Goal: Information Seeking & Learning: Learn about a topic

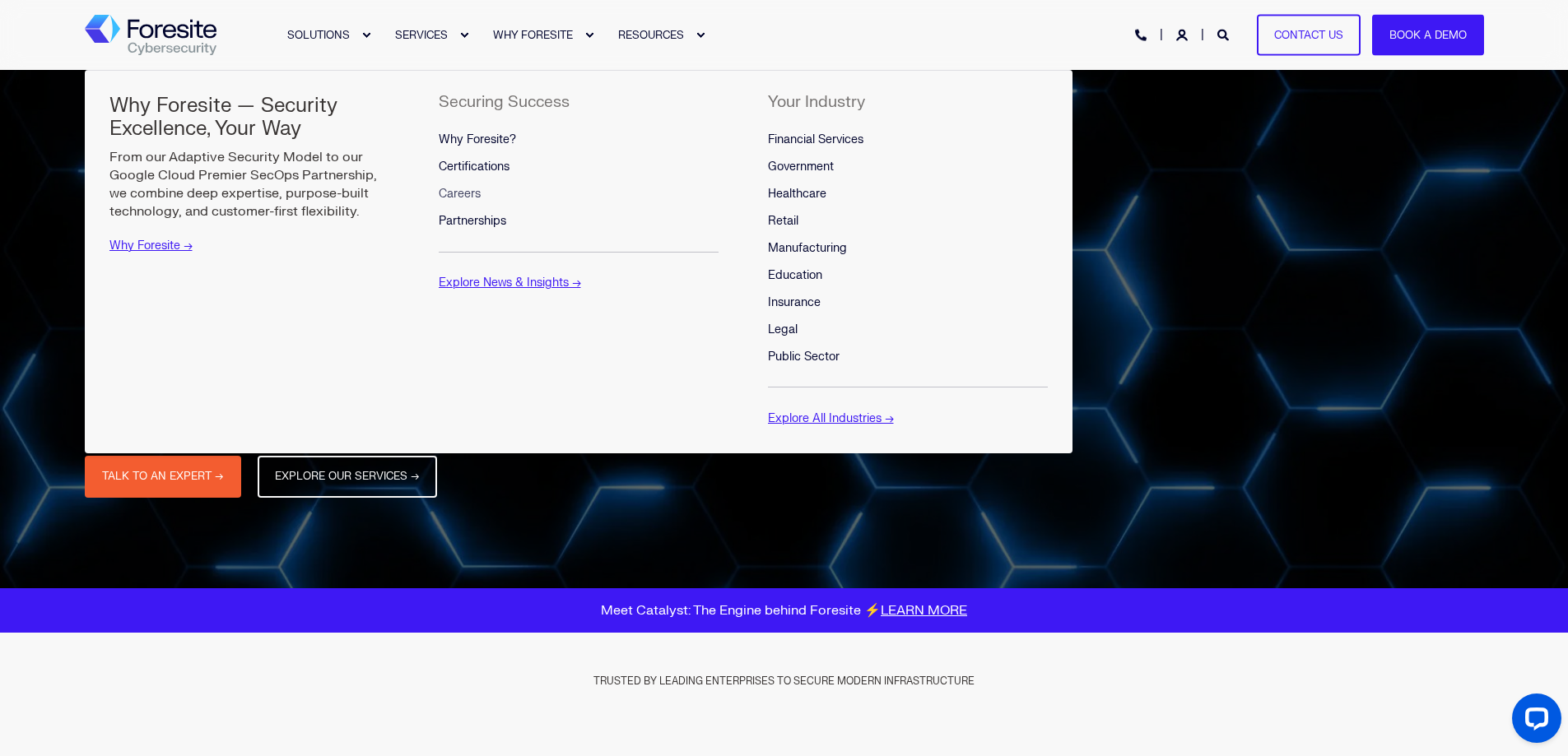
click at [471, 198] on span "Careers" at bounding box center [459, 193] width 42 height 14
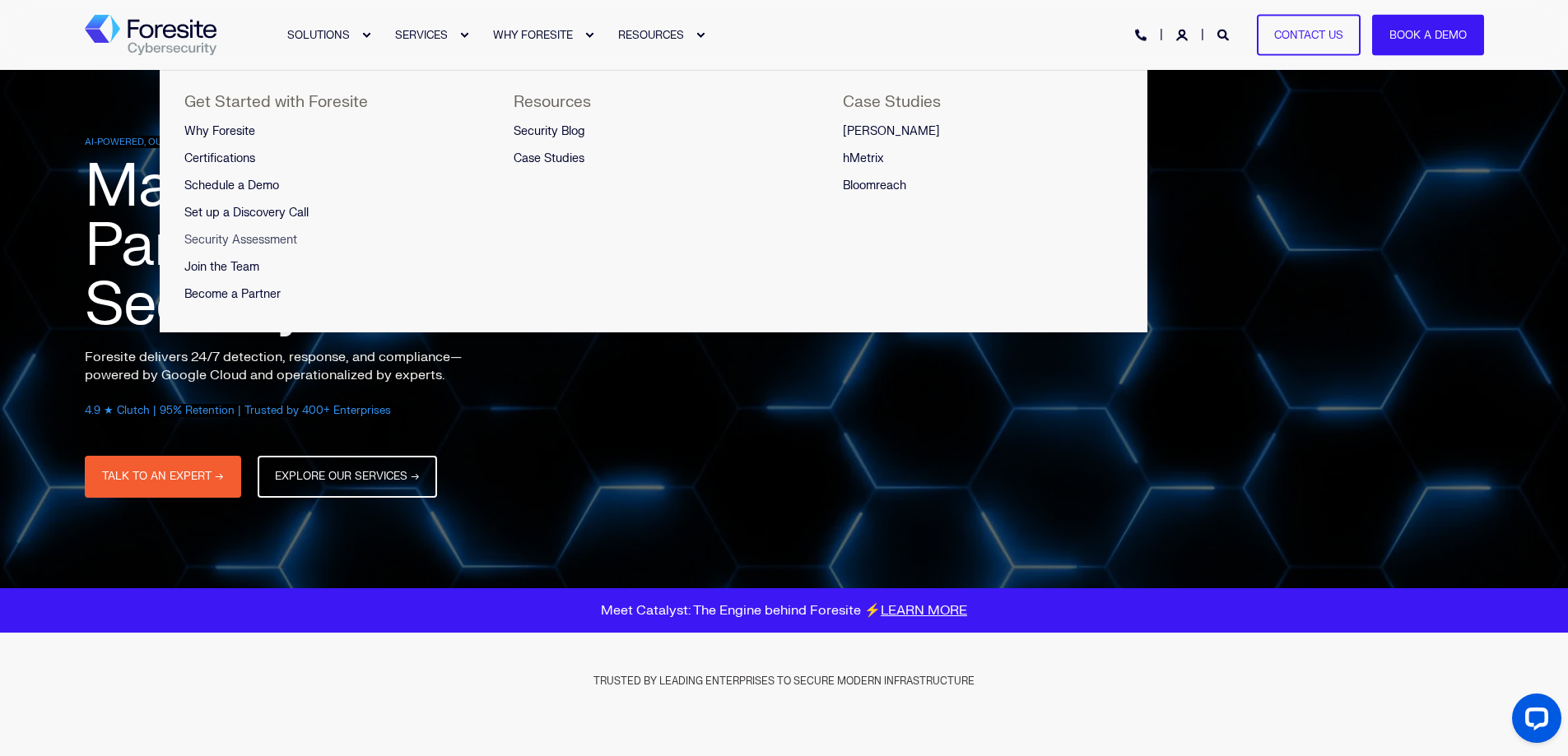
click at [262, 239] on span "Security Assessment" at bounding box center [240, 239] width 113 height 14
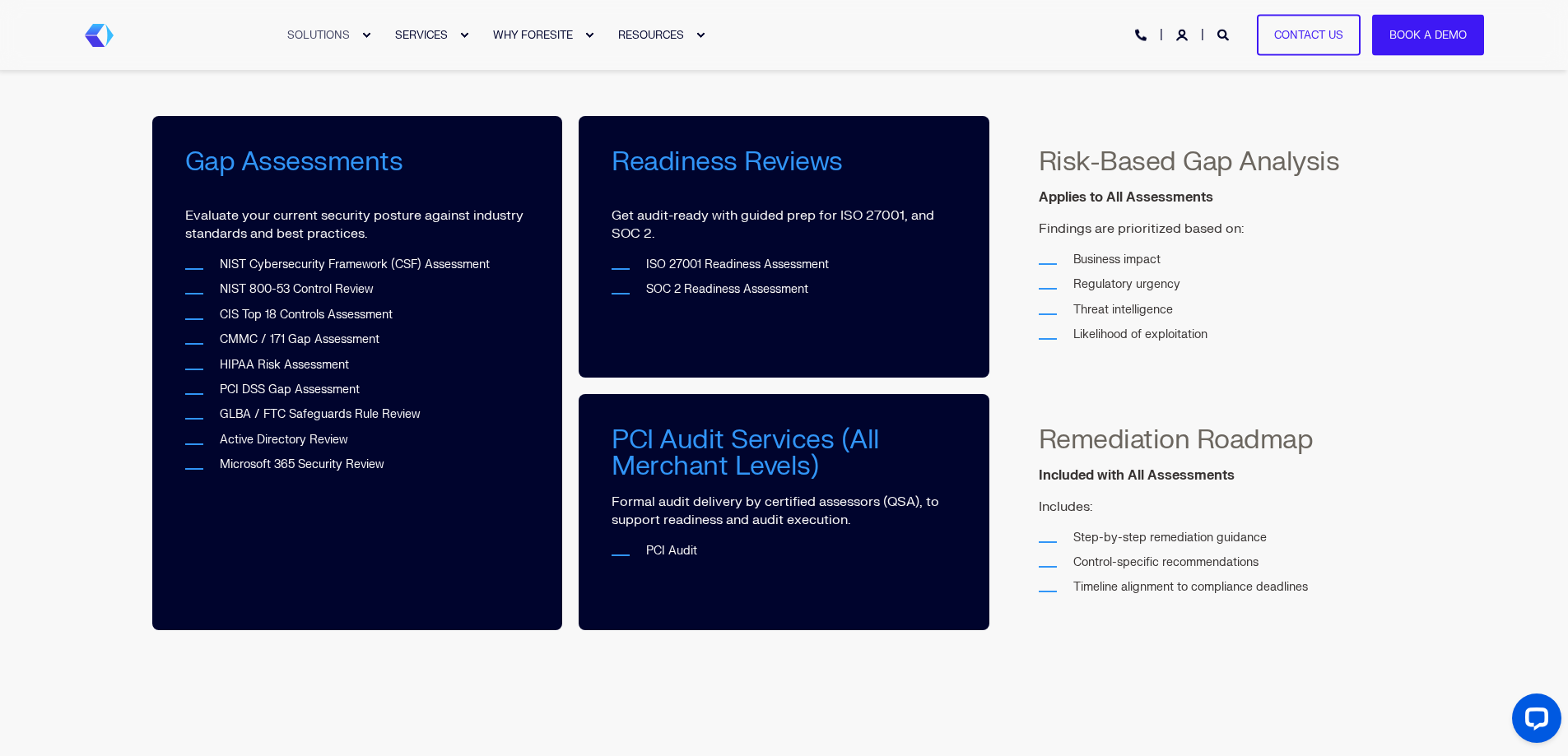
scroll to position [576, 0]
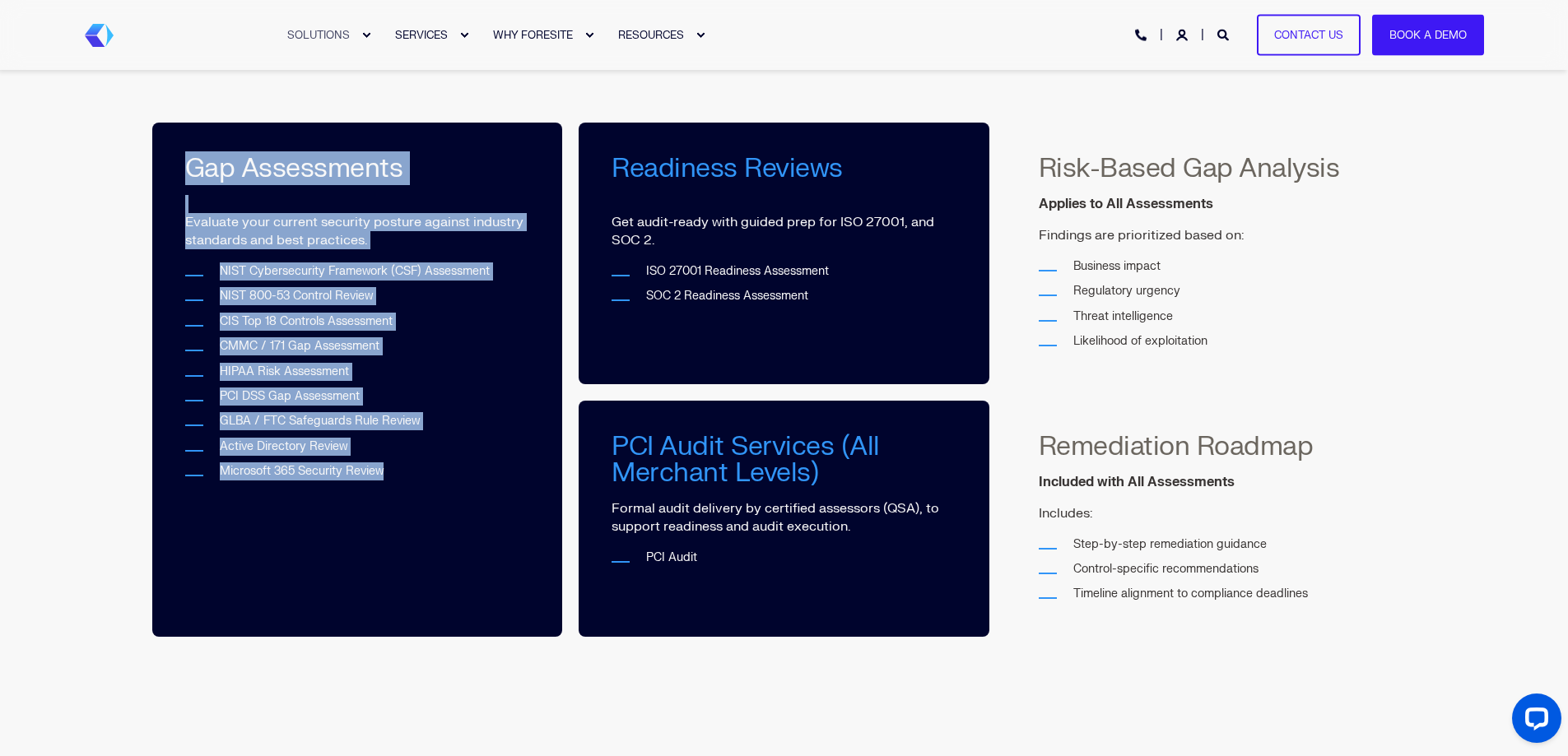
drag, startPoint x: 185, startPoint y: 159, endPoint x: 453, endPoint y: 472, distance: 412.1
click at [453, 472] on div "Gap Assessments Evaluate your current security posture against industry standar…" at bounding box center [358, 318] width 345 height 326
copy div "Gap Assessments Evaluate your current security posture against industry standar…"
